Goal: Task Accomplishment & Management: Manage account settings

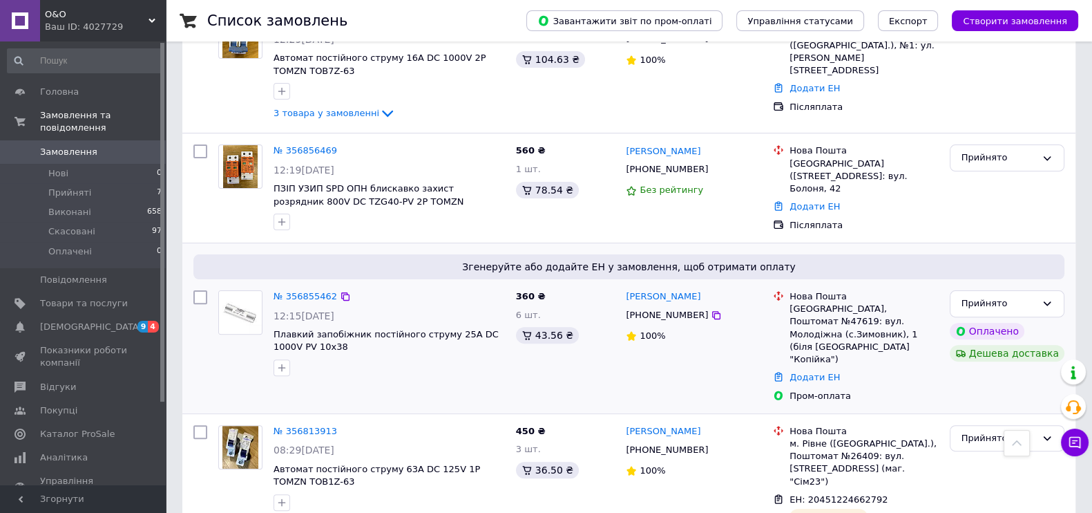
scroll to position [518, 0]
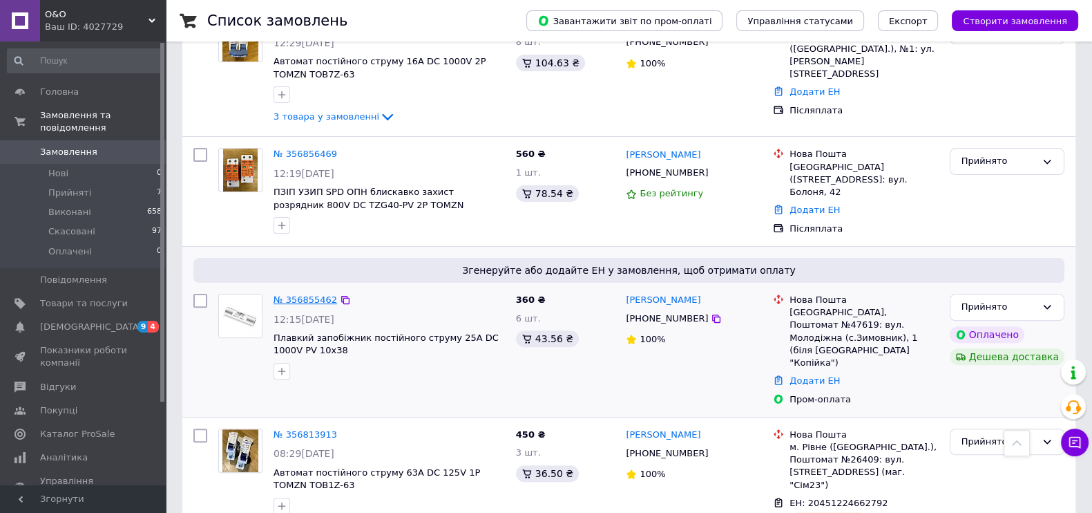
click at [310, 294] on link "№ 356855462" at bounding box center [306, 299] width 64 height 10
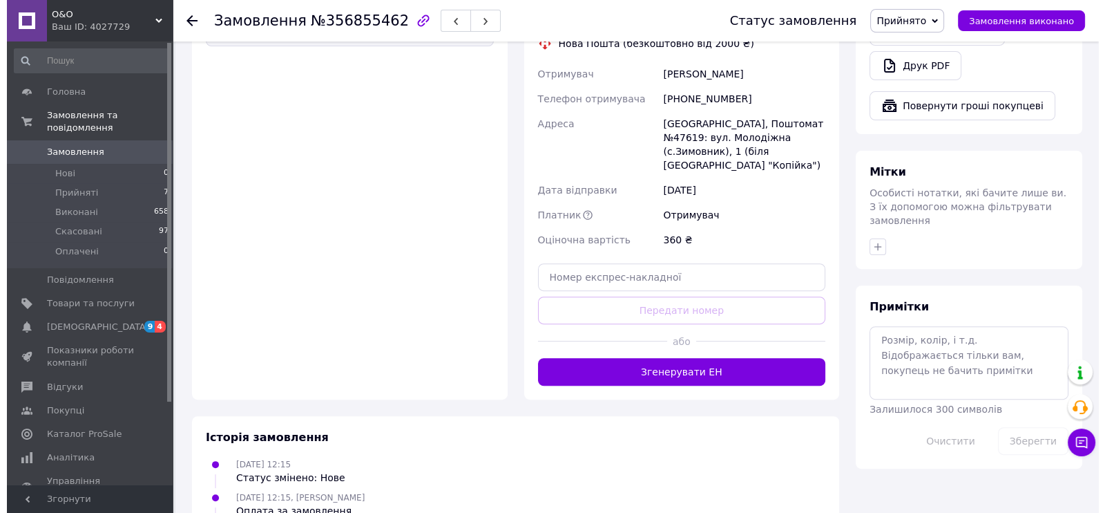
scroll to position [604, 0]
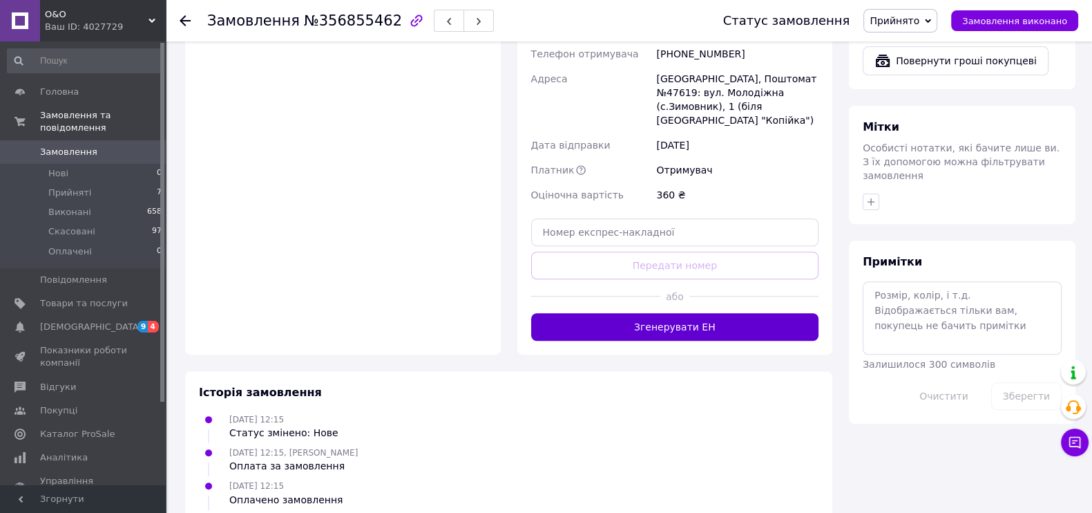
click at [669, 313] on button "Згенерувати ЕН" at bounding box center [675, 327] width 288 height 28
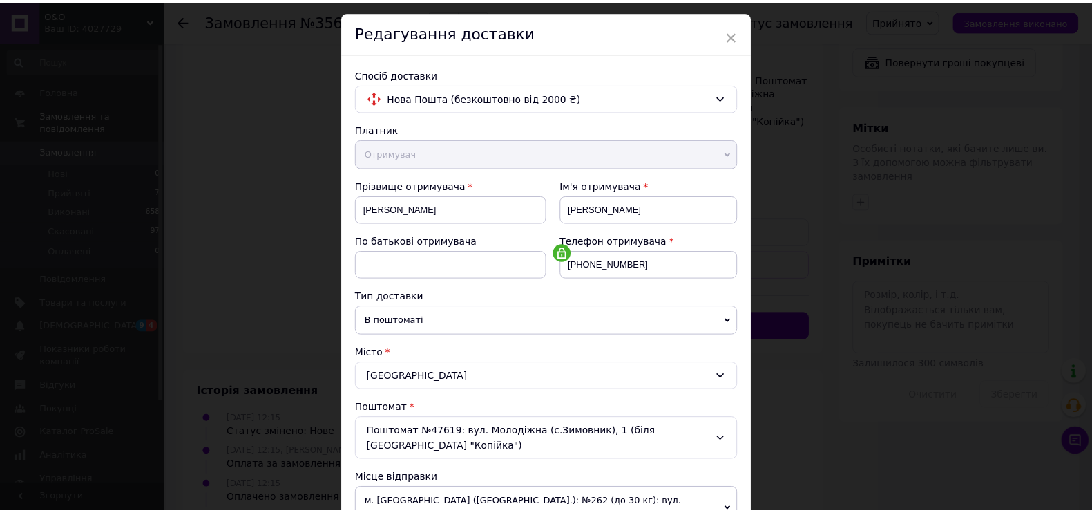
scroll to position [0, 0]
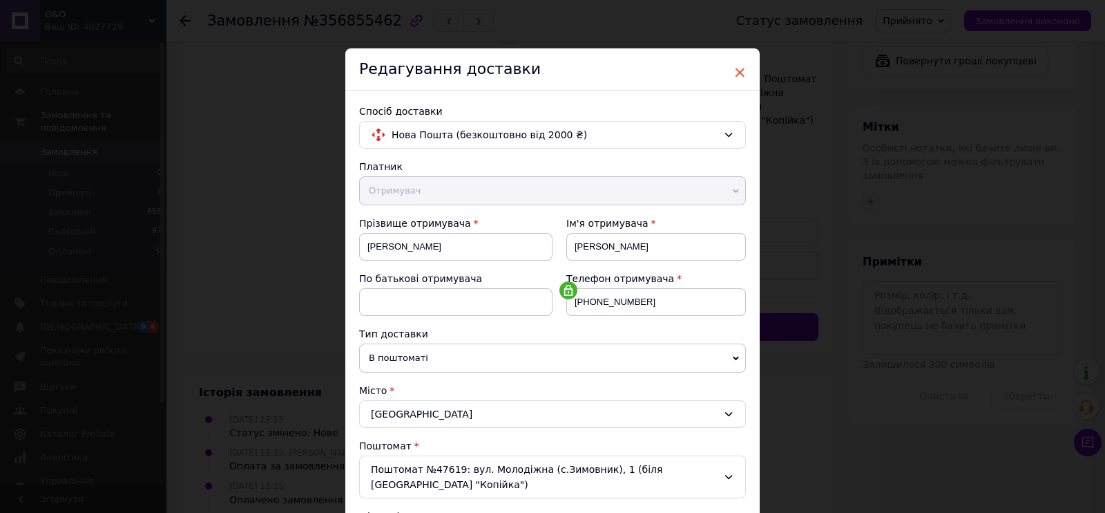
click at [741, 70] on span "×" at bounding box center [740, 72] width 12 height 23
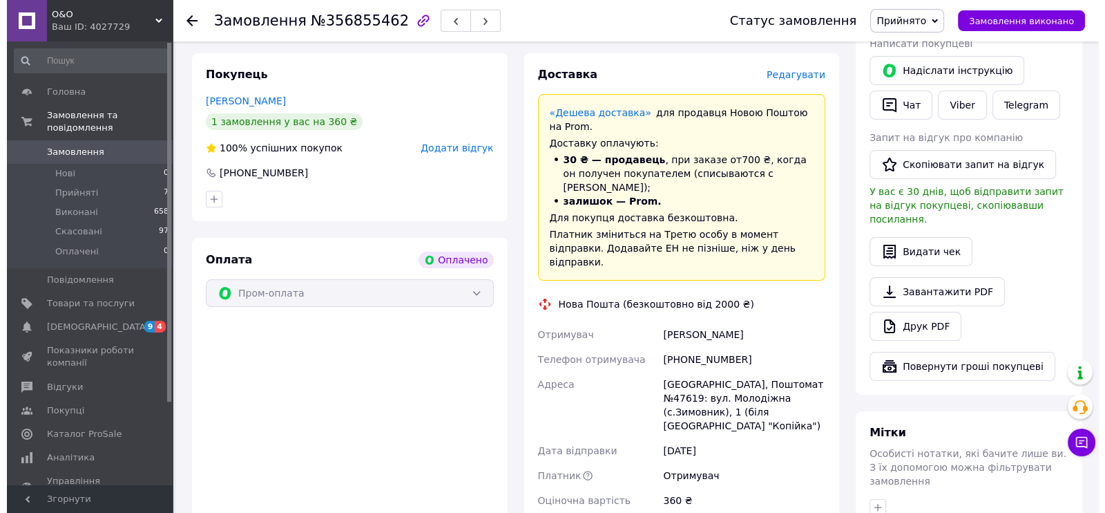
scroll to position [259, 0]
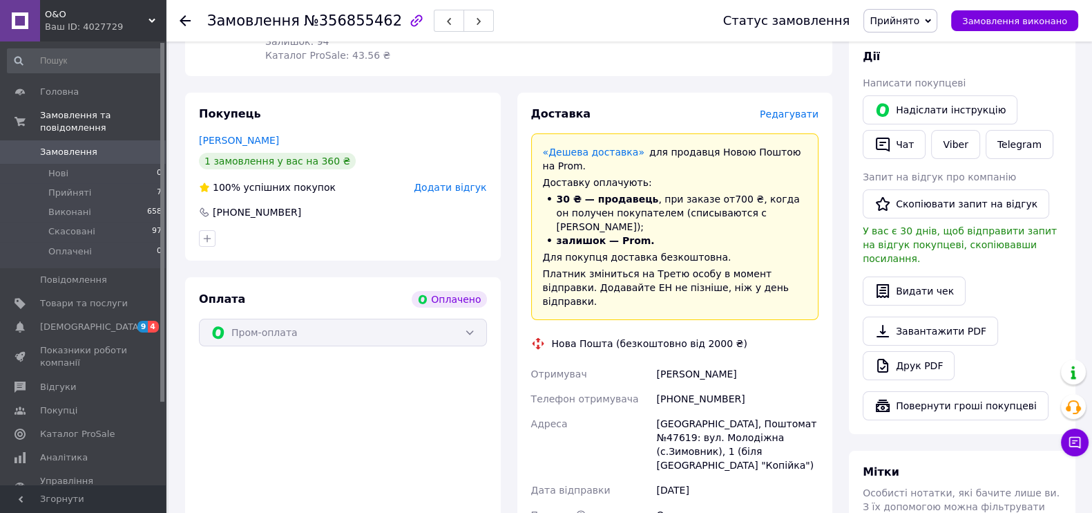
click at [799, 115] on span "Редагувати" at bounding box center [789, 113] width 59 height 11
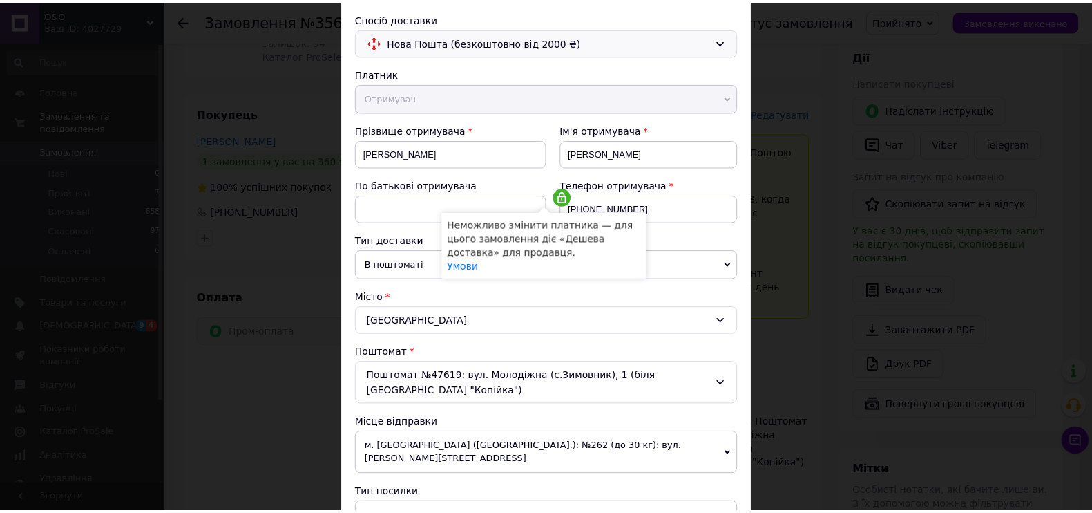
scroll to position [0, 0]
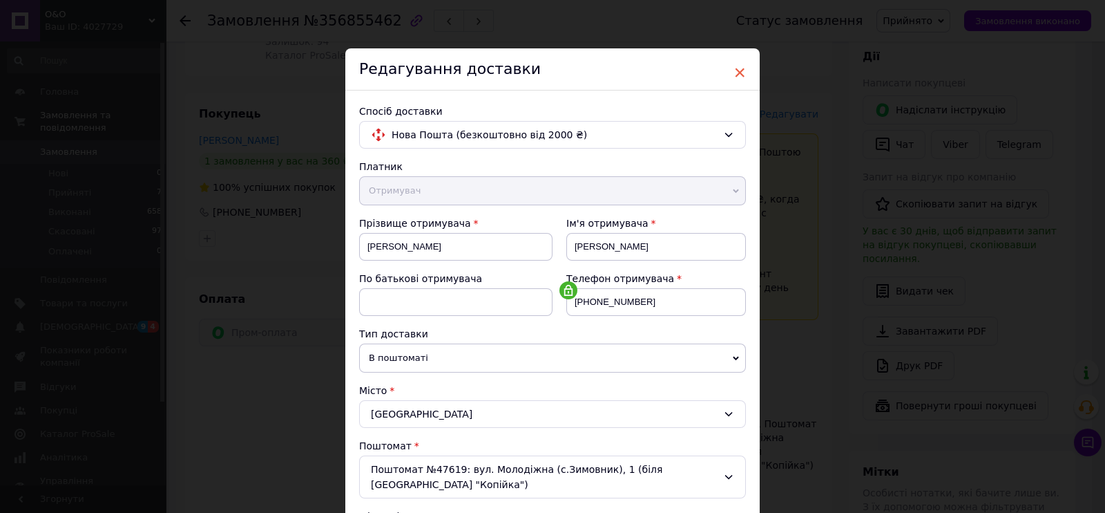
click at [739, 69] on span "×" at bounding box center [740, 72] width 12 height 23
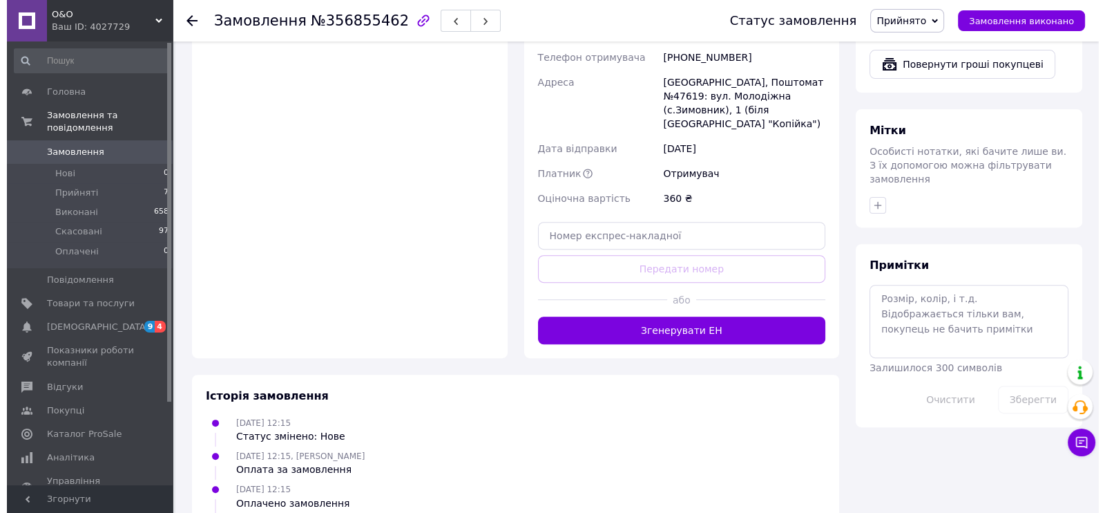
scroll to position [604, 0]
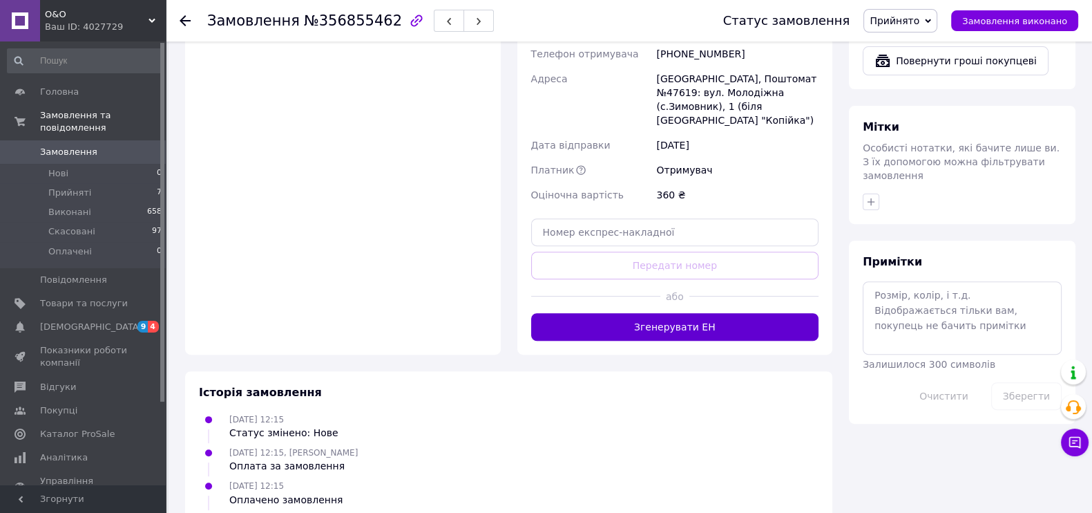
click at [720, 313] on button "Згенерувати ЕН" at bounding box center [675, 327] width 288 height 28
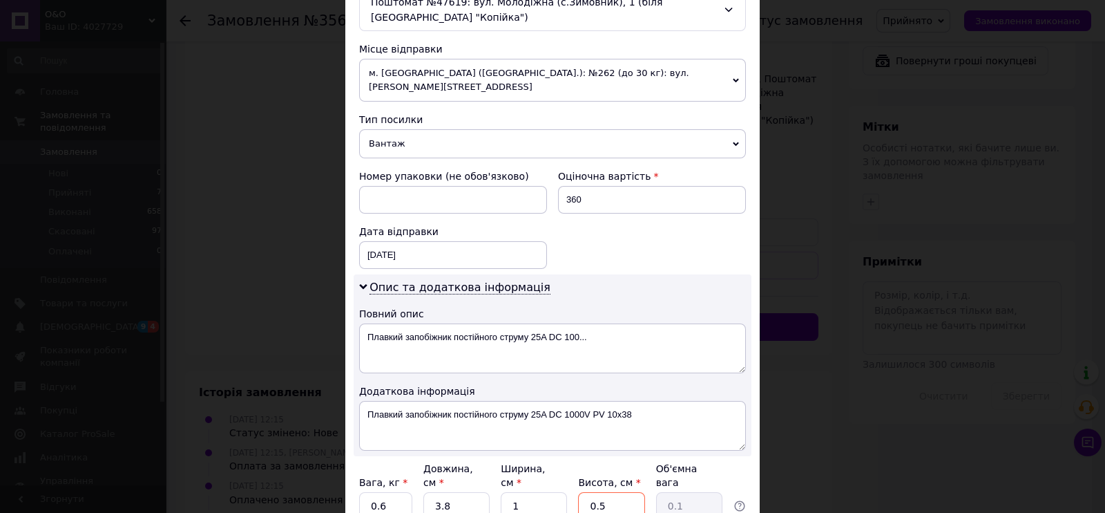
scroll to position [600, 0]
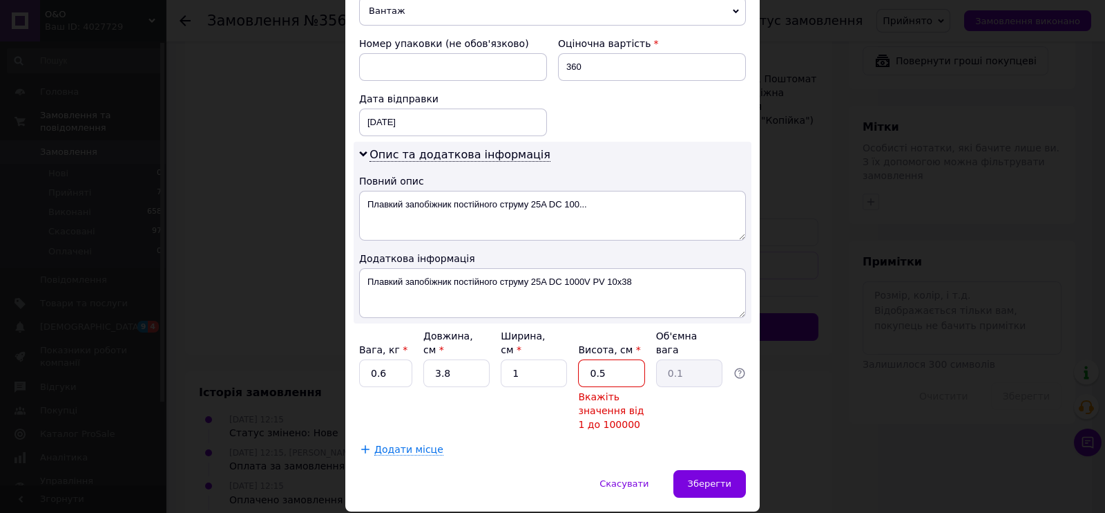
click at [627, 359] on input "0.5" at bounding box center [611, 373] width 66 height 28
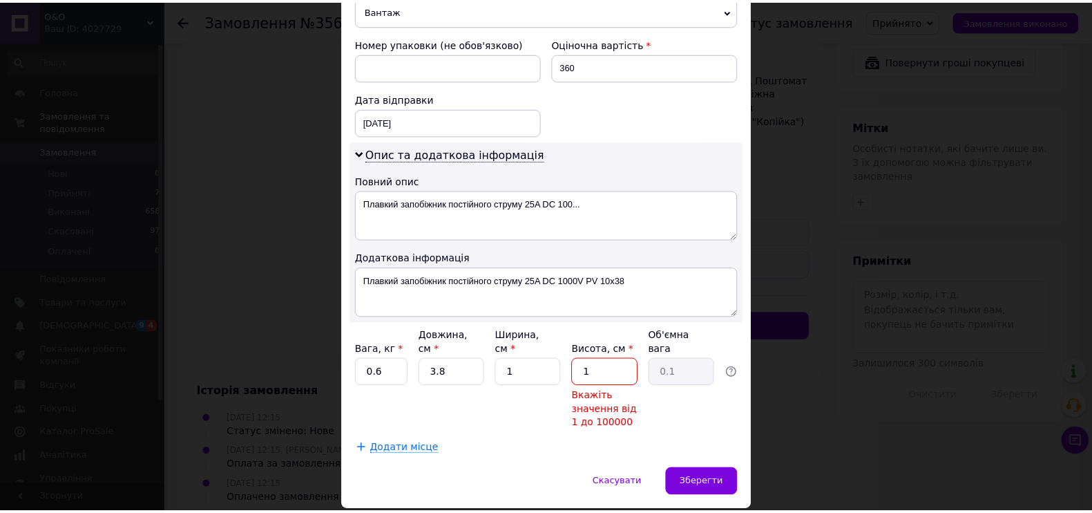
scroll to position [555, 0]
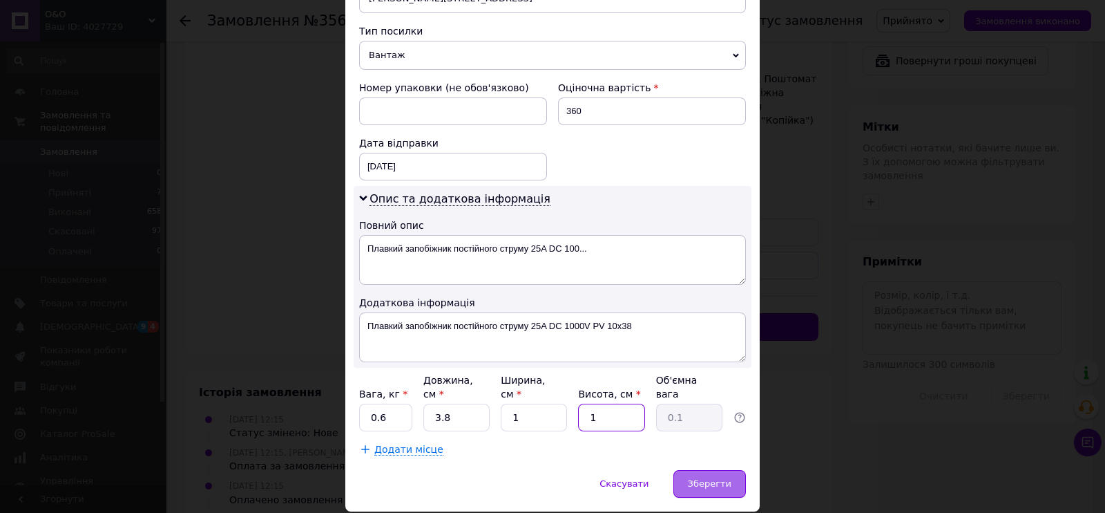
type input "1"
click at [728, 478] on span "Зберегти" at bounding box center [710, 483] width 44 height 10
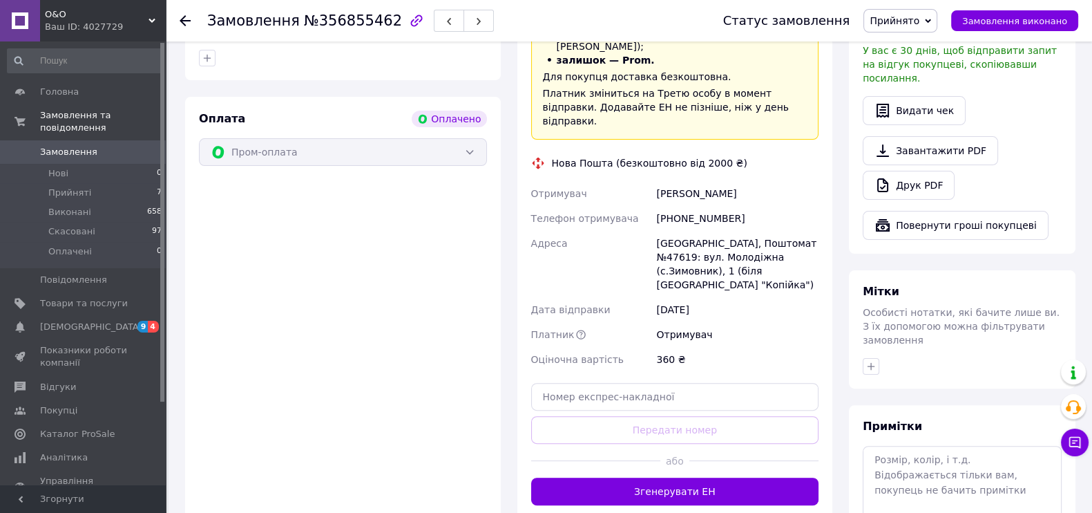
scroll to position [518, 0]
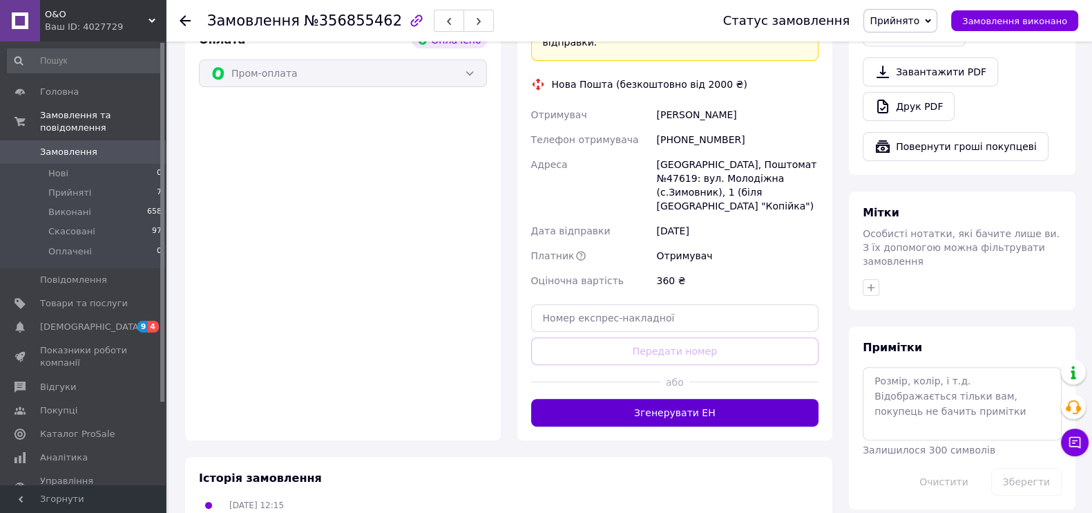
click at [687, 399] on button "Згенерувати ЕН" at bounding box center [675, 413] width 288 height 28
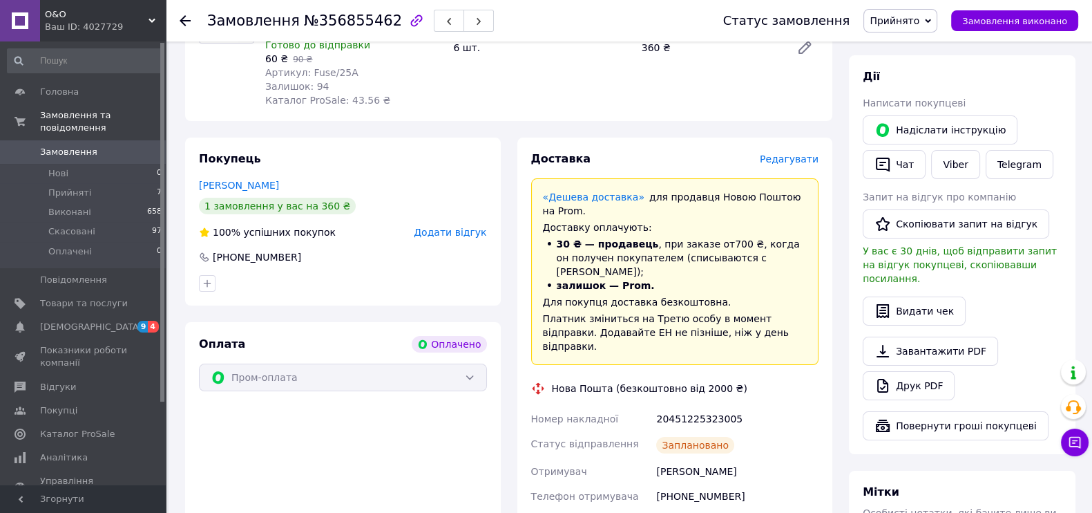
scroll to position [86, 0]
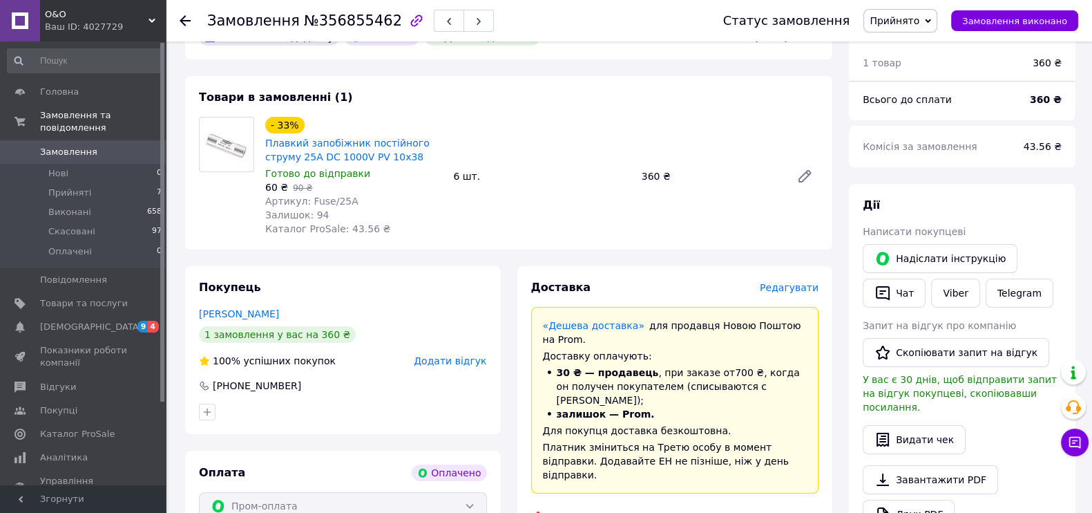
click at [83, 146] on span "Замовлення" at bounding box center [68, 152] width 57 height 12
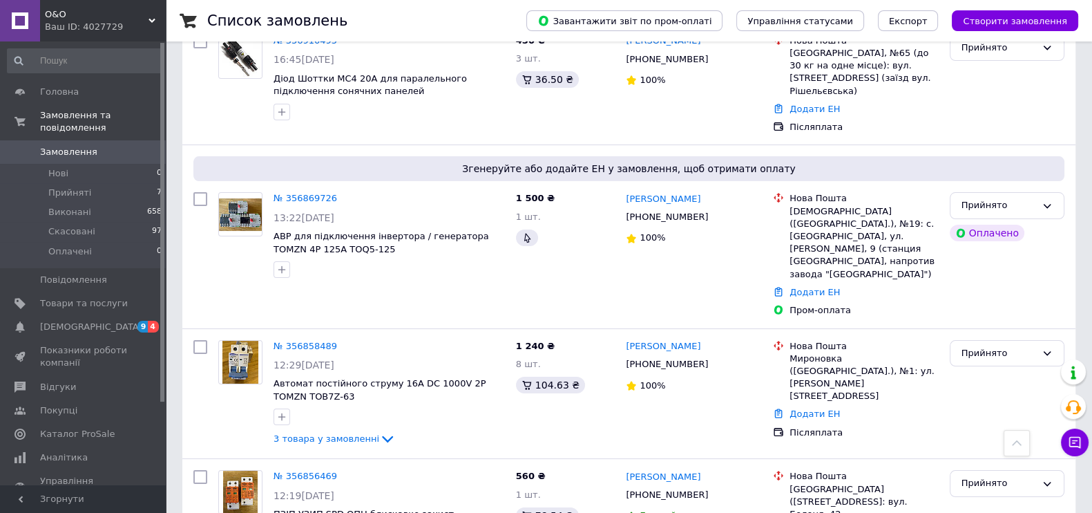
scroll to position [86, 0]
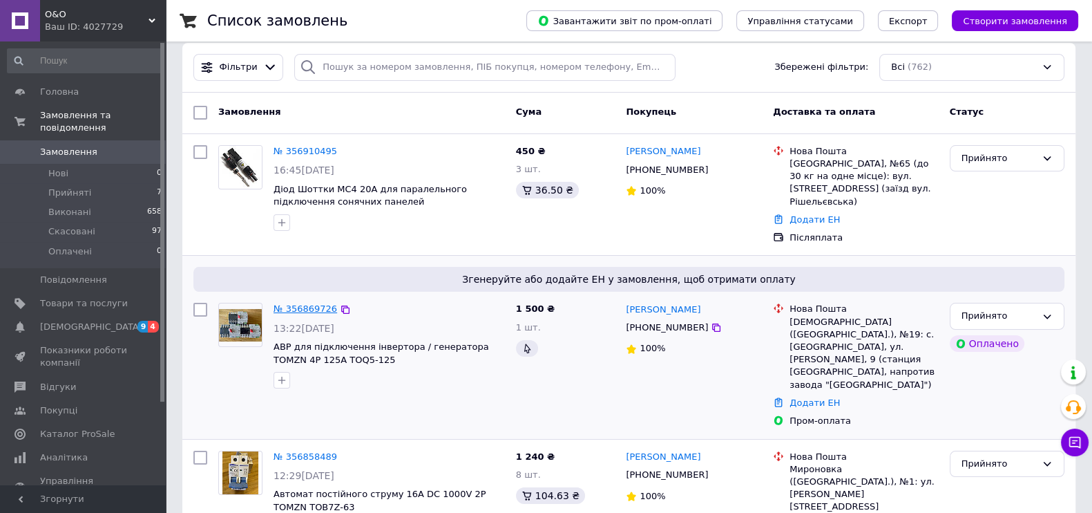
click at [290, 303] on link "№ 356869726" at bounding box center [306, 308] width 64 height 10
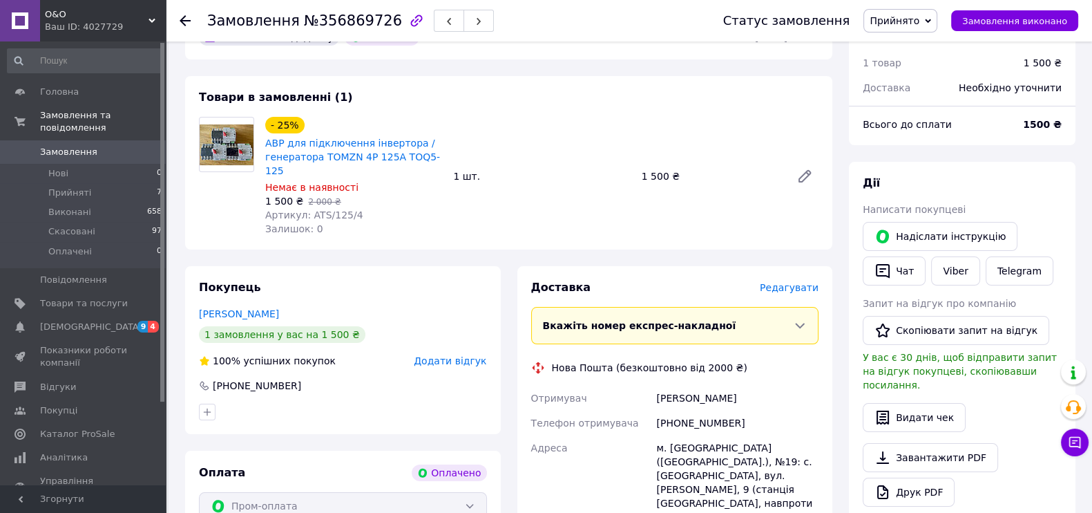
scroll to position [432, 0]
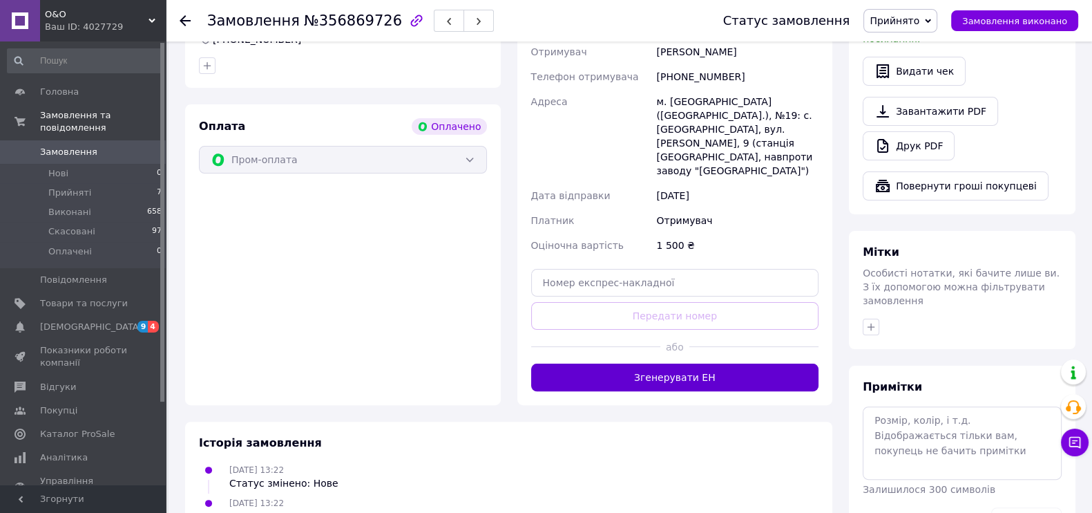
click at [691, 363] on button "Згенерувати ЕН" at bounding box center [675, 377] width 288 height 28
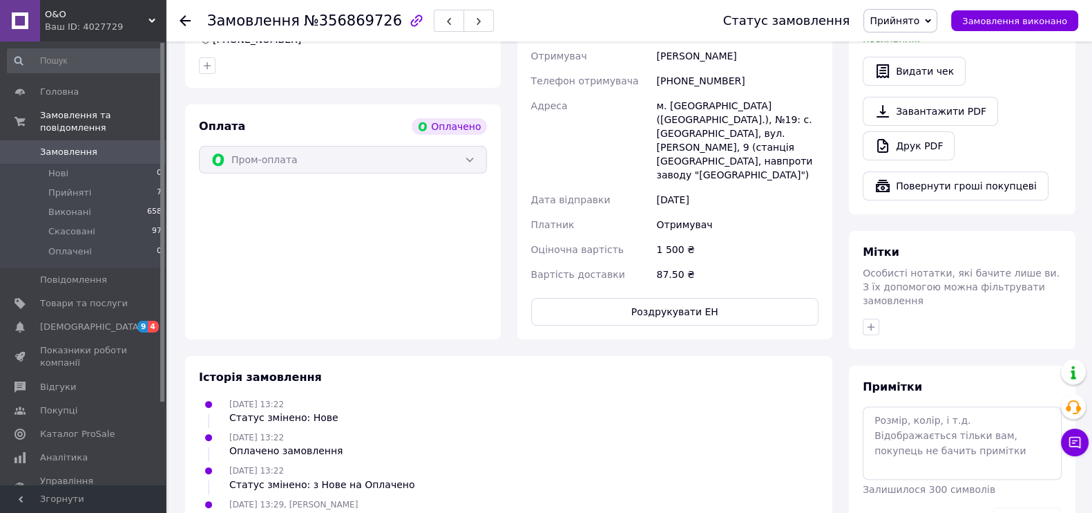
click at [65, 146] on span "Замовлення" at bounding box center [68, 152] width 57 height 12
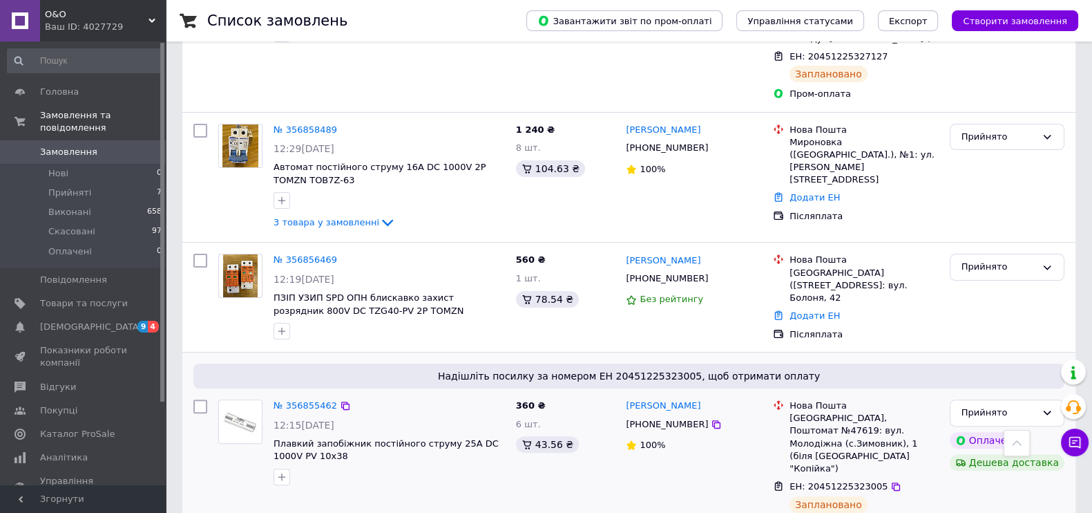
scroll to position [345, 0]
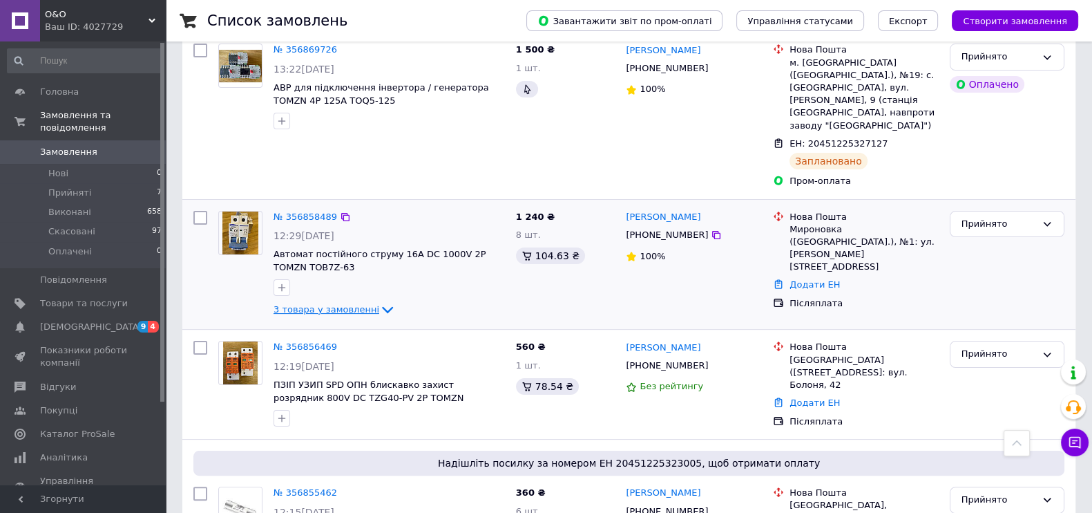
click at [382, 307] on icon at bounding box center [387, 310] width 11 height 7
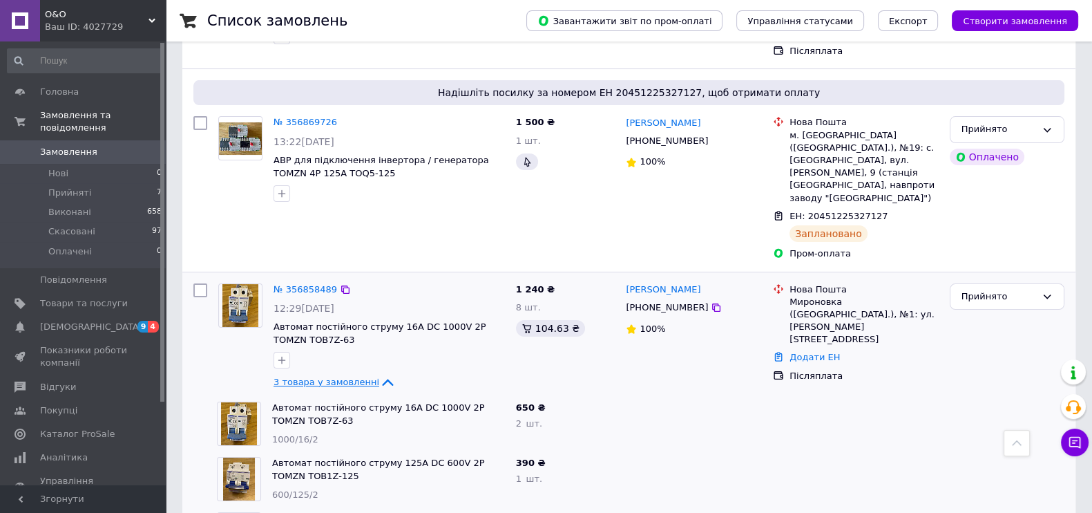
scroll to position [259, 0]
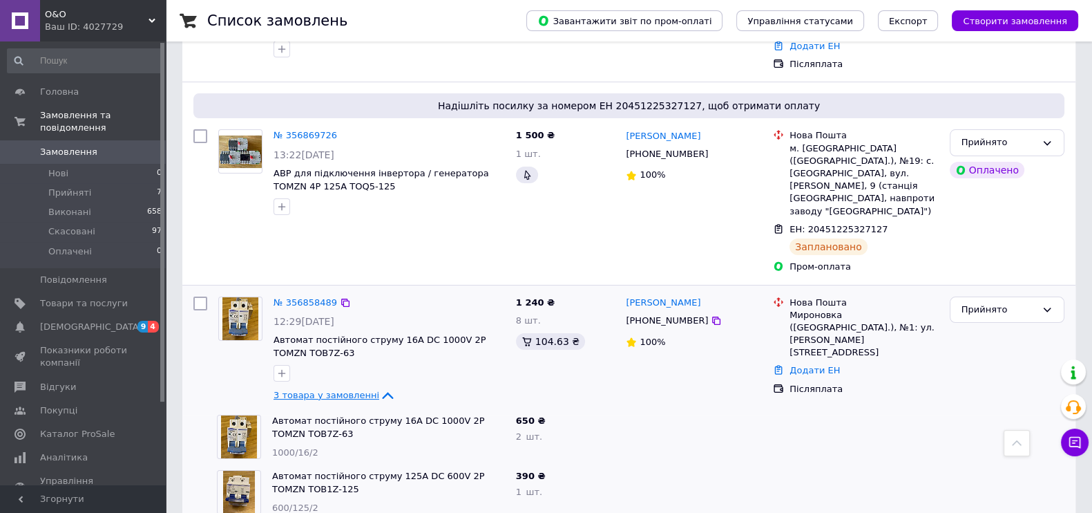
click at [82, 146] on span "Замовлення" at bounding box center [68, 152] width 57 height 12
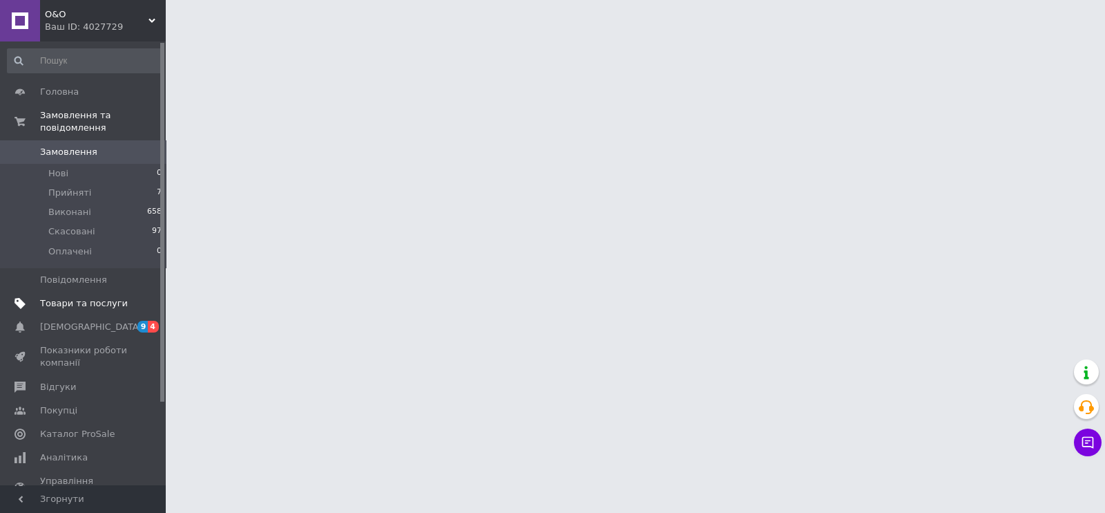
click at [71, 297] on span "Товари та послуги" at bounding box center [84, 303] width 88 height 12
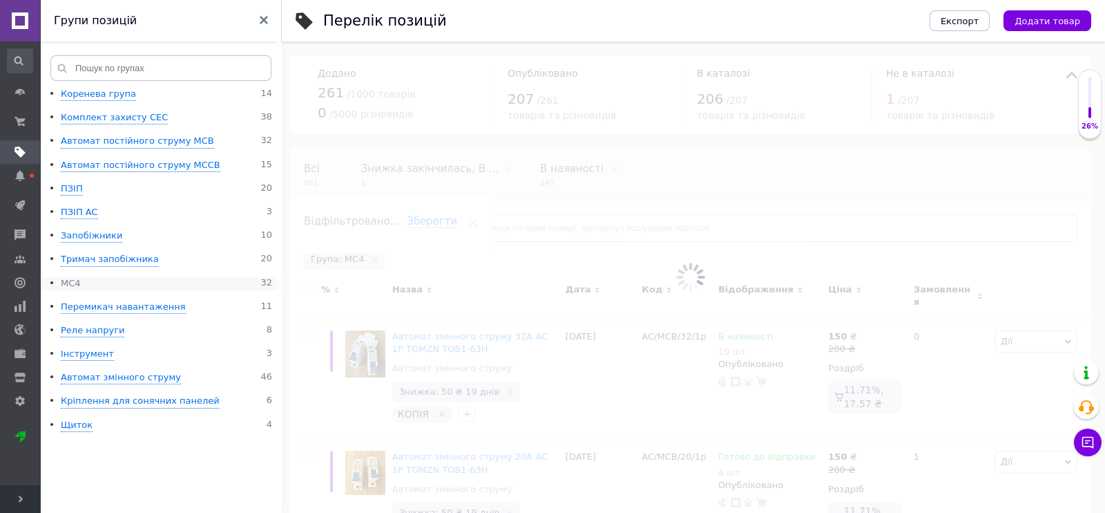
click at [68, 283] on div "MC4" at bounding box center [71, 283] width 20 height 13
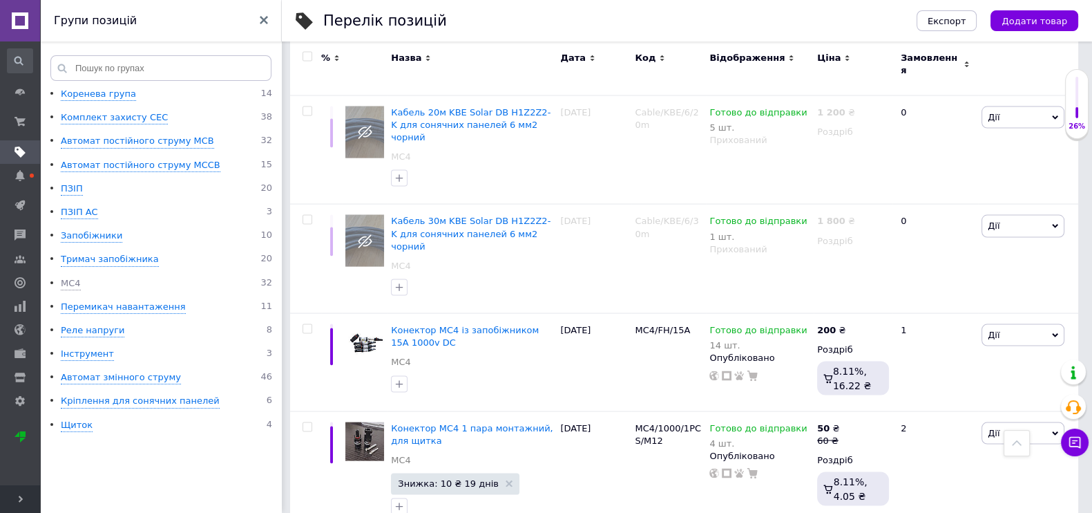
scroll to position [3615, 0]
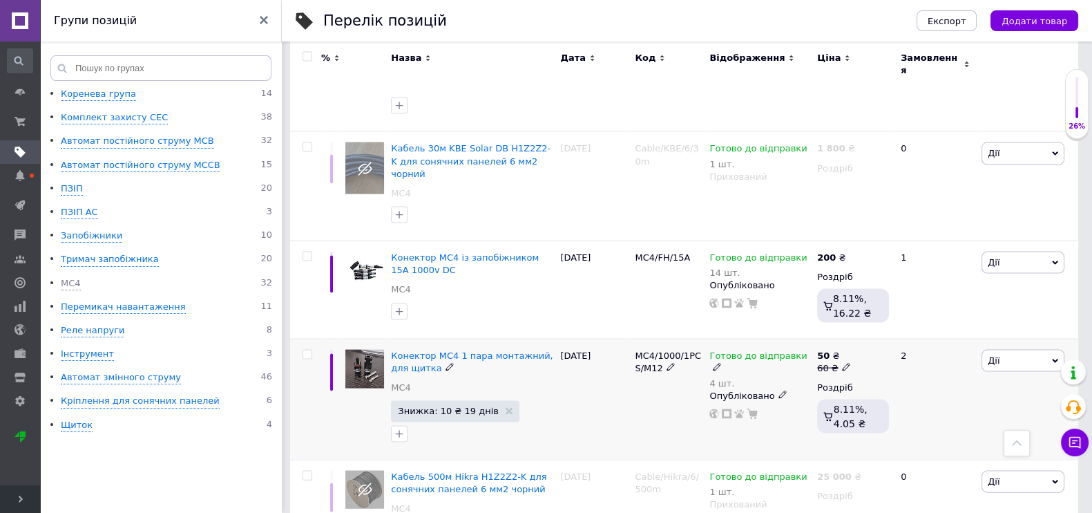
click at [779, 390] on icon at bounding box center [783, 394] width 8 height 8
click at [755, 413] on li "Прихований" at bounding box center [757, 422] width 106 height 19
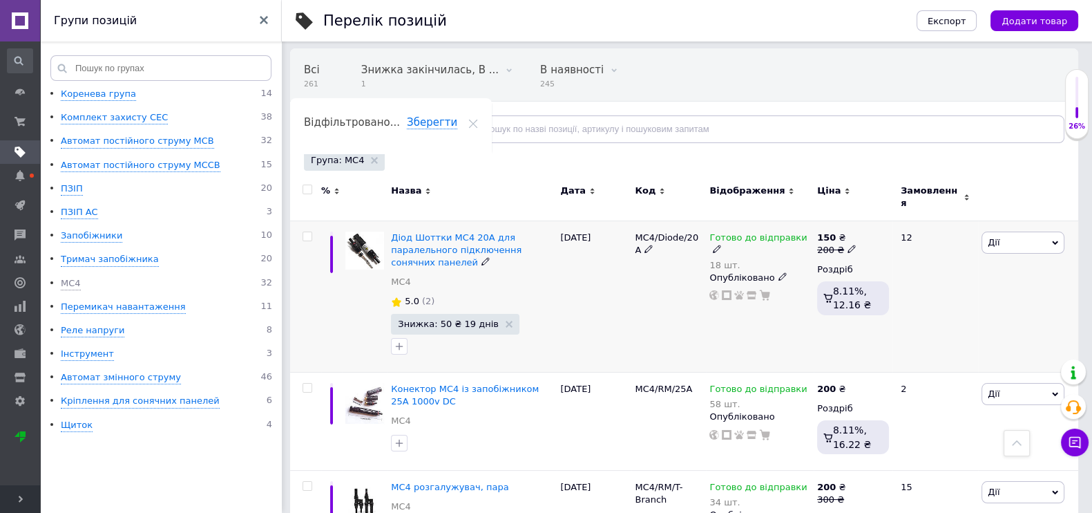
scroll to position [0, 0]
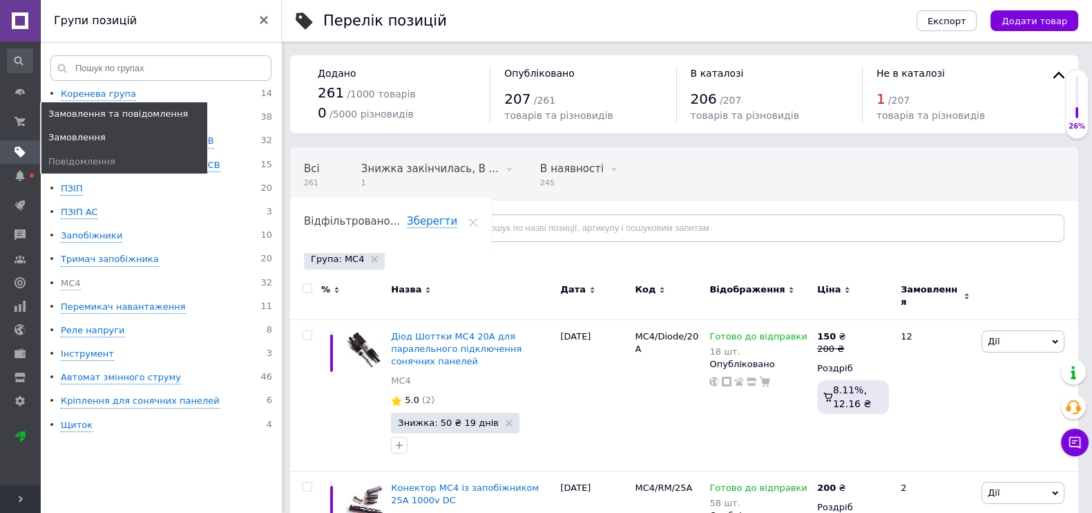
click at [70, 132] on span "Замовлення" at bounding box center [76, 137] width 57 height 12
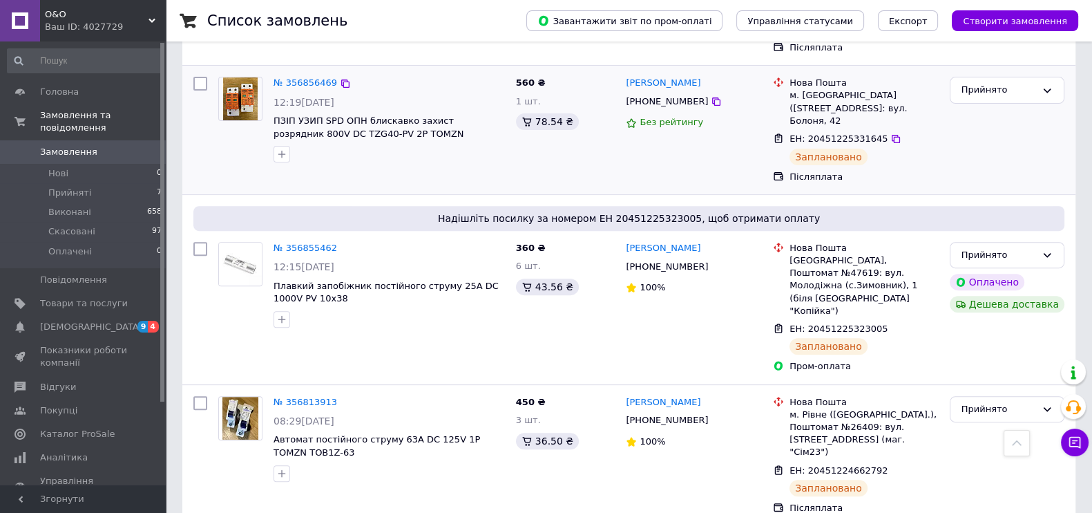
scroll to position [690, 0]
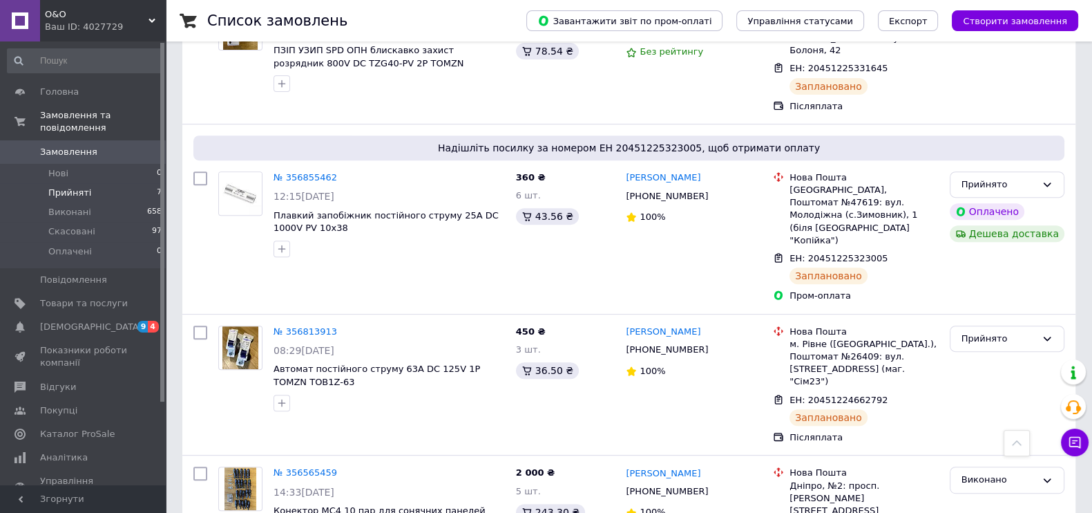
click at [67, 187] on span "Прийняті" at bounding box center [69, 193] width 43 height 12
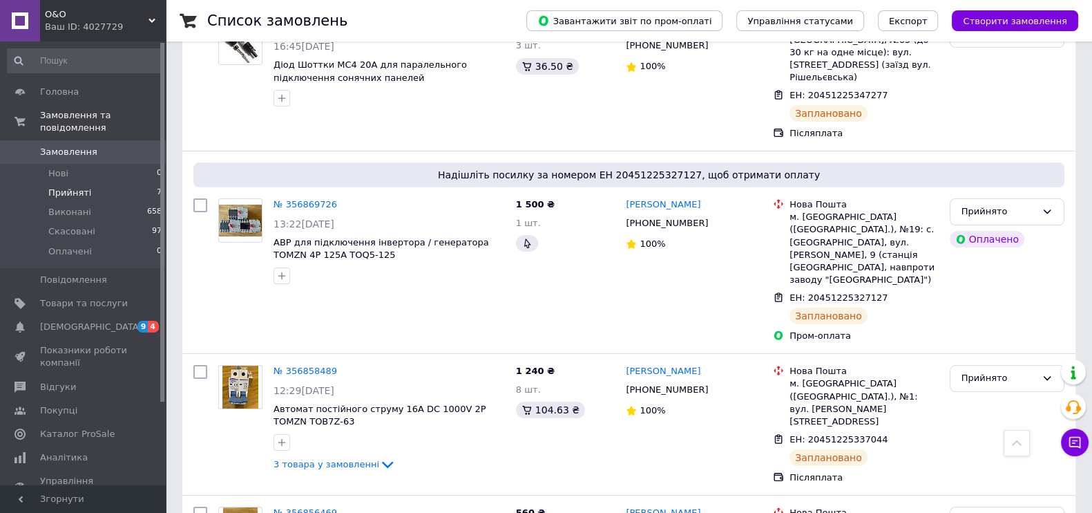
scroll to position [345, 0]
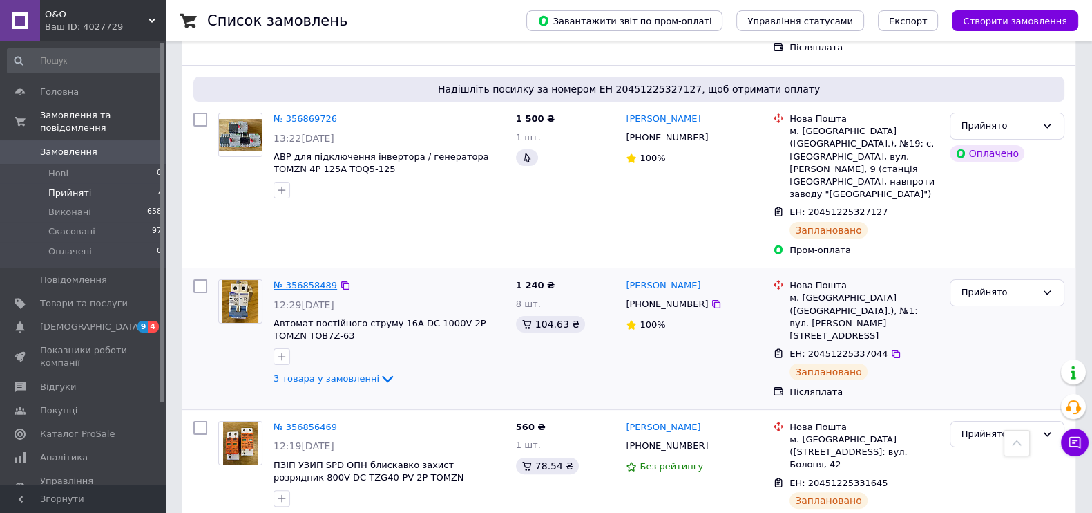
click at [292, 280] on link "№ 356858489" at bounding box center [306, 285] width 64 height 10
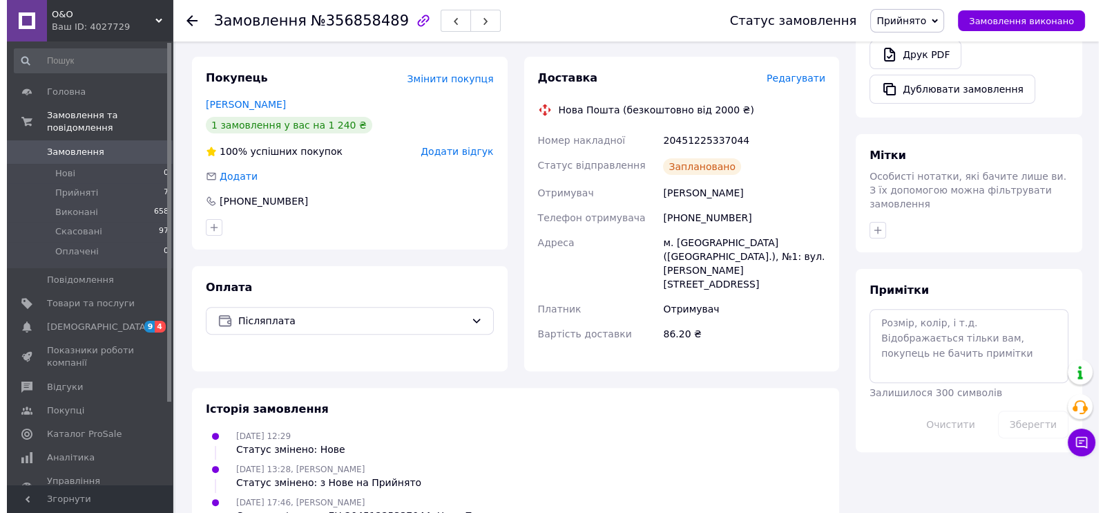
scroll to position [518, 0]
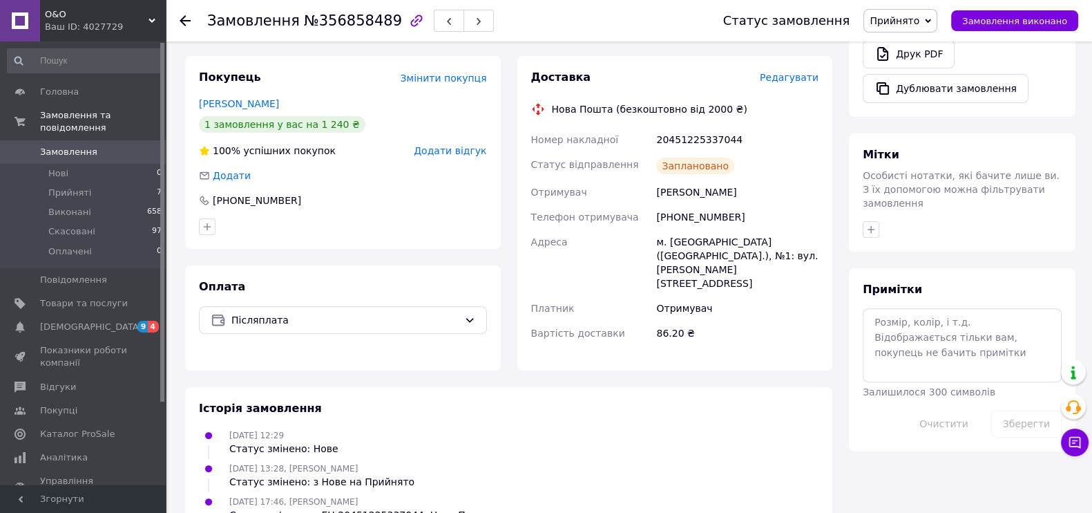
click at [793, 76] on span "Редагувати" at bounding box center [789, 77] width 59 height 11
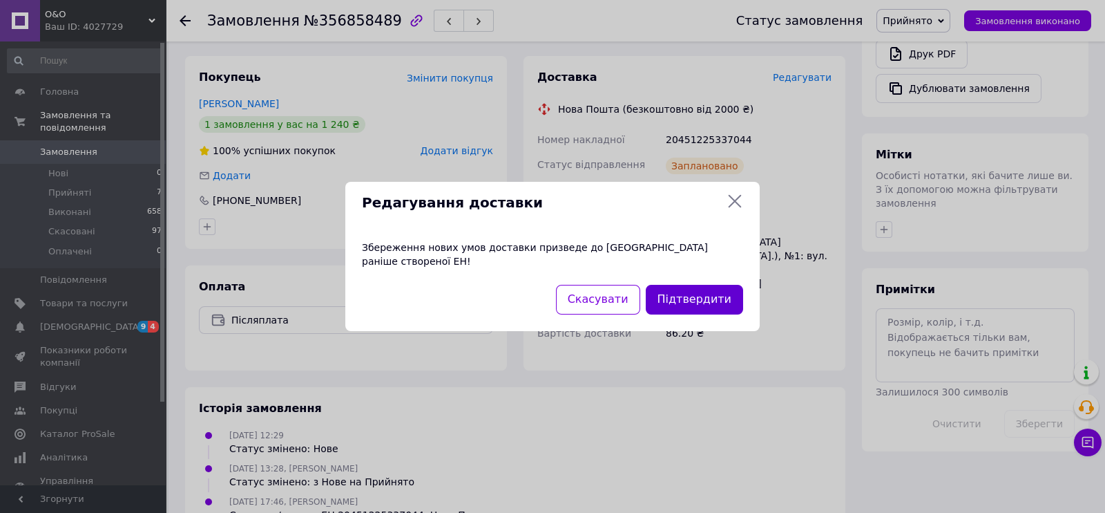
click at [673, 285] on button "Підтвердити" at bounding box center [694, 300] width 97 height 30
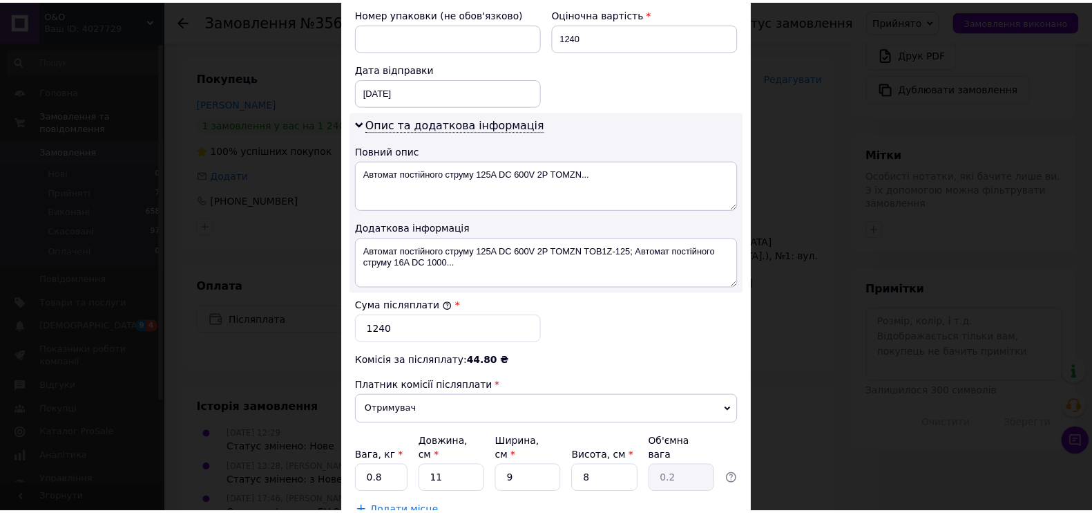
scroll to position [690, 0]
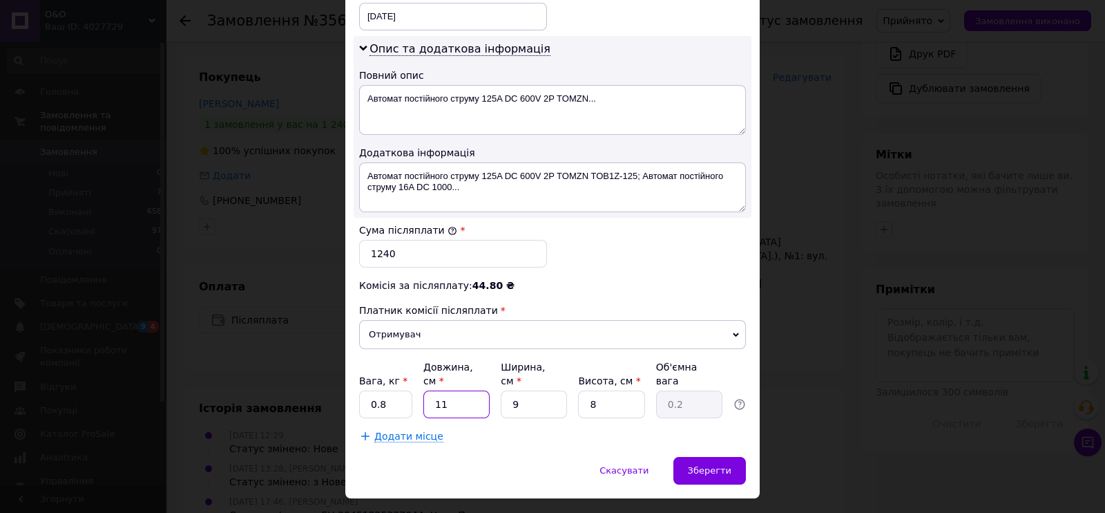
click at [466, 390] on input "11" at bounding box center [457, 404] width 66 height 28
drag, startPoint x: 453, startPoint y: 370, endPoint x: 439, endPoint y: 370, distance: 14.5
click at [439, 390] on input "11" at bounding box center [457, 404] width 66 height 28
type input "12"
type input "0.22"
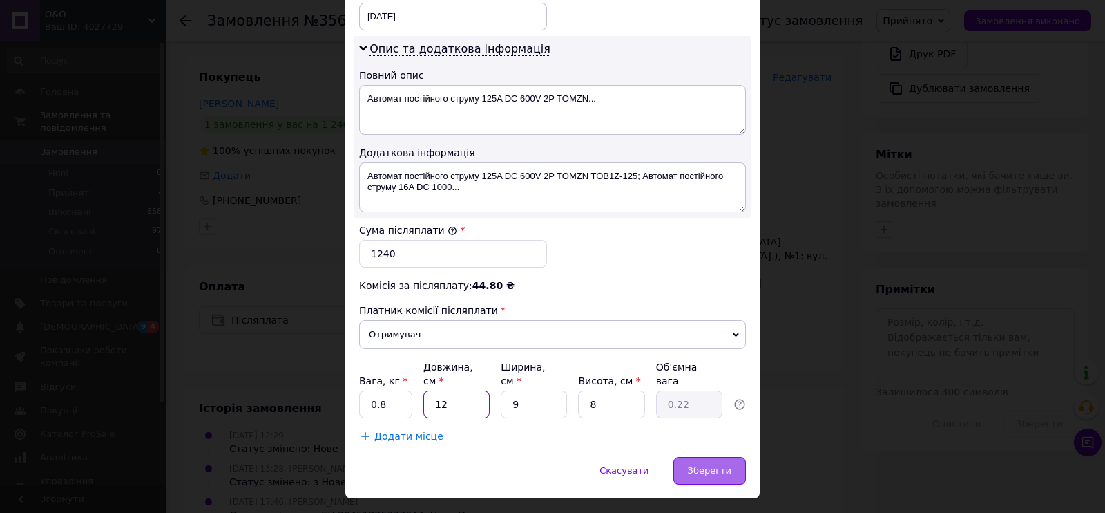
type input "12"
click at [710, 465] on span "Зберегти" at bounding box center [710, 470] width 44 height 10
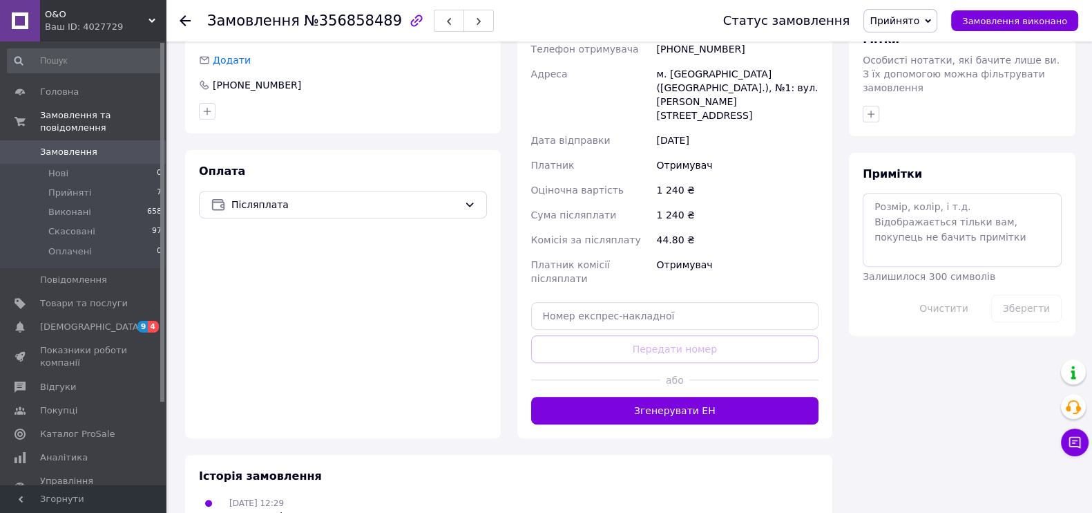
scroll to position [518, 0]
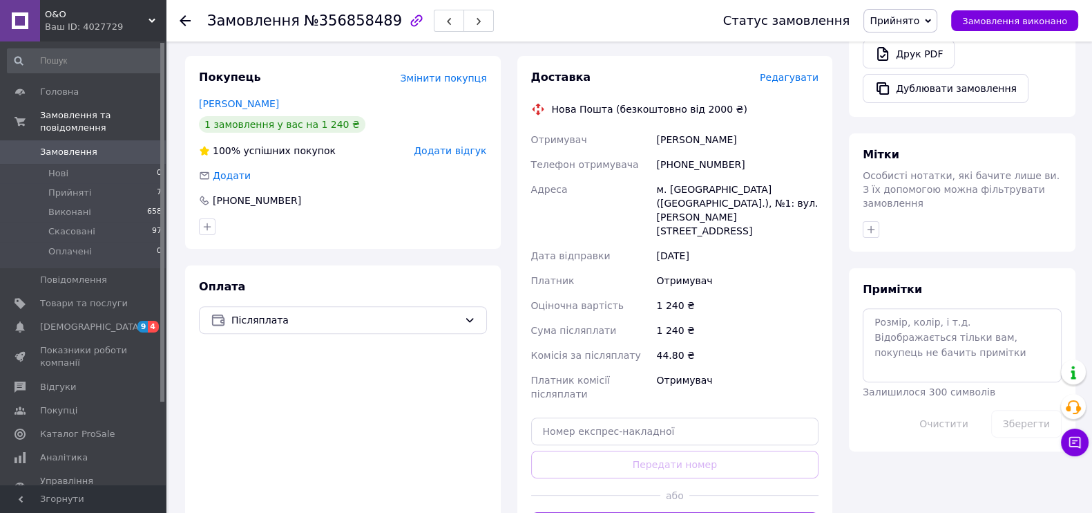
click at [76, 146] on span "Замовлення" at bounding box center [68, 152] width 57 height 12
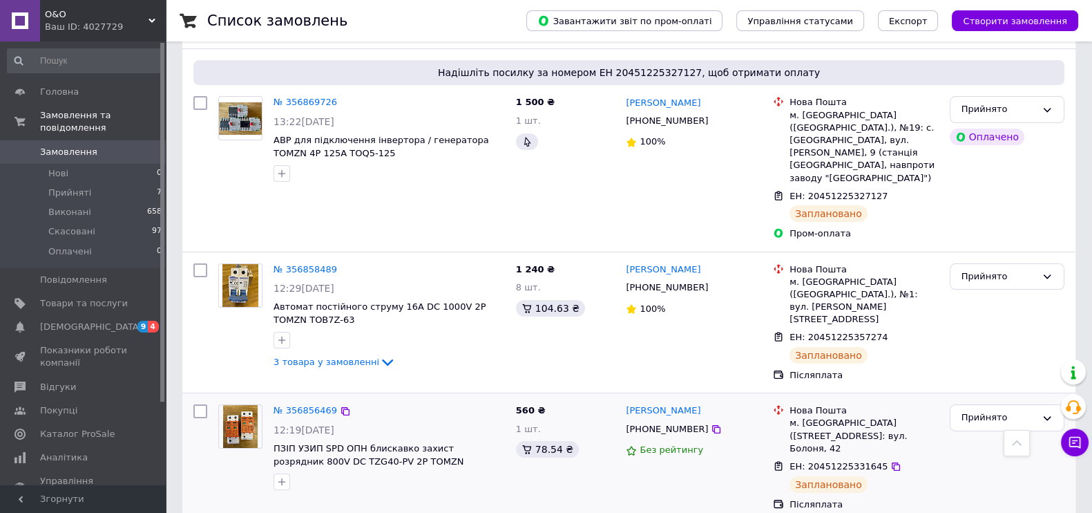
scroll to position [345, 0]
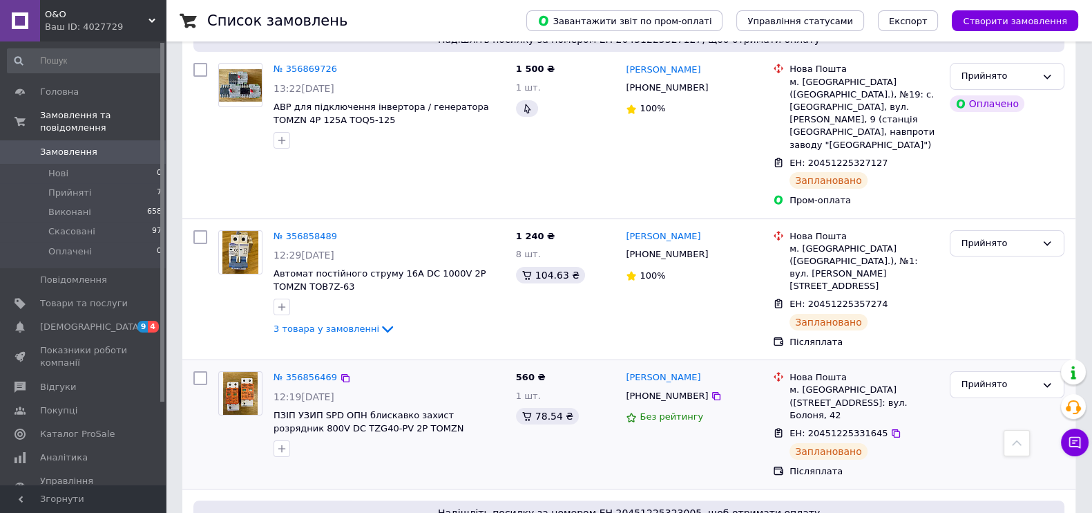
click at [818, 383] on div "м. [GEOGRAPHIC_DATA] ([STREET_ADDRESS]: вул. Болоня, 42" at bounding box center [864, 402] width 149 height 38
copy div "[GEOGRAPHIC_DATA]"
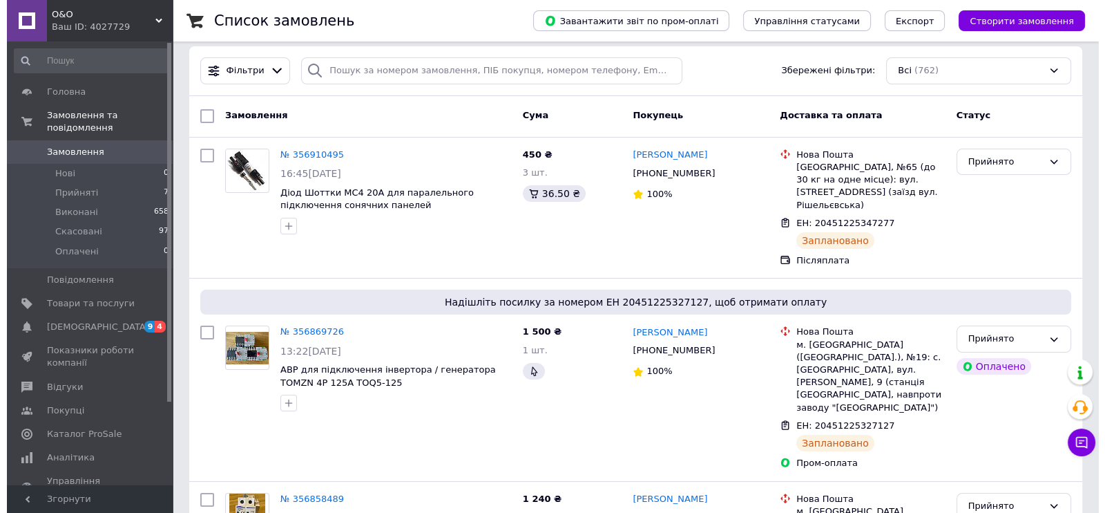
scroll to position [0, 0]
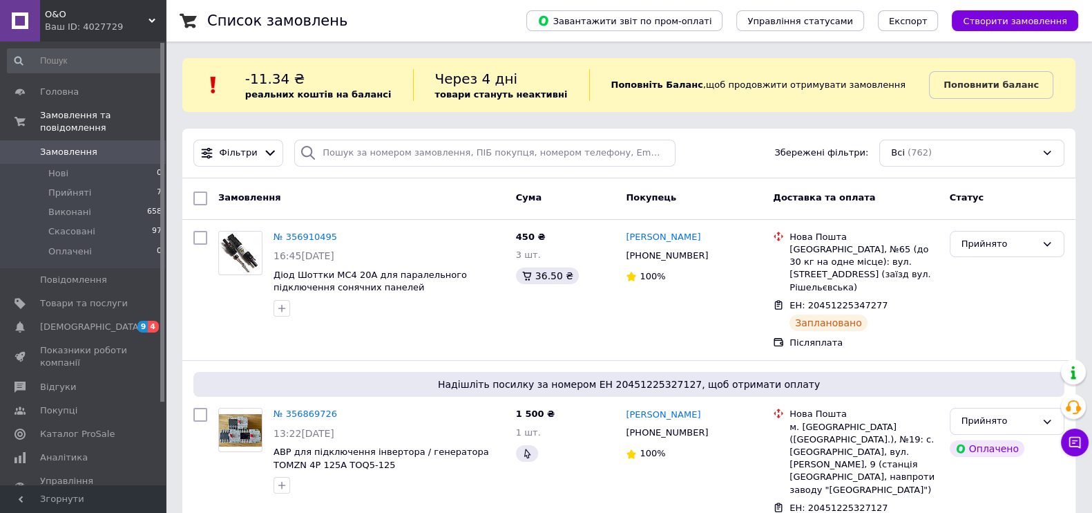
click at [86, 146] on span "Замовлення" at bounding box center [68, 152] width 57 height 12
